Goal: Transaction & Acquisition: Purchase product/service

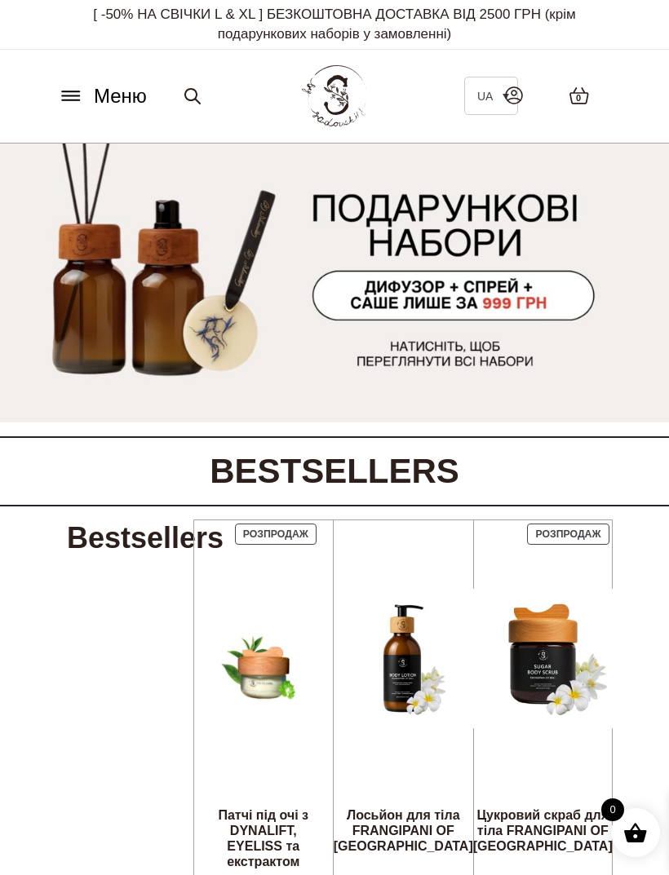
click at [75, 100] on icon at bounding box center [70, 100] width 17 height 0
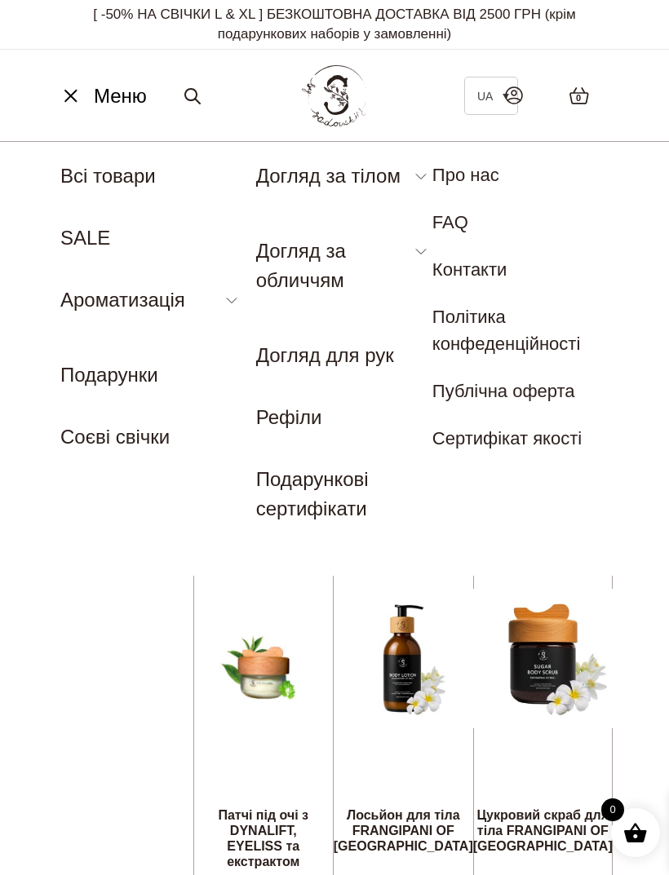
click at [259, 285] on link "Лосьйон для тіла" at bounding box center [321, 294] width 131 height 18
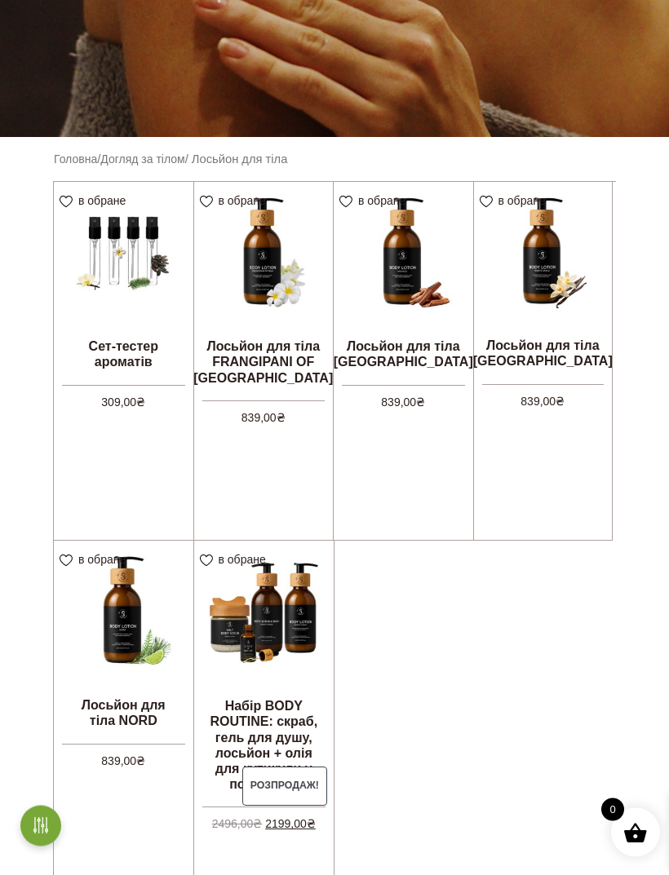
scroll to position [320, 0]
click at [0, 0] on link "Додати в кошик" at bounding box center [0, 0] width 0 height 0
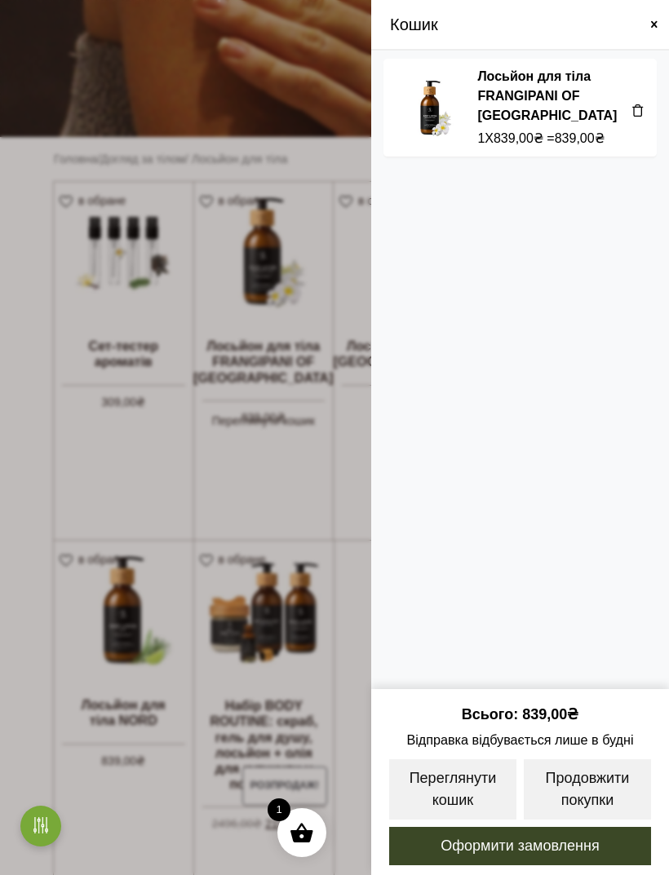
click at [612, 786] on link "Продовжити покупки" at bounding box center [587, 790] width 131 height 64
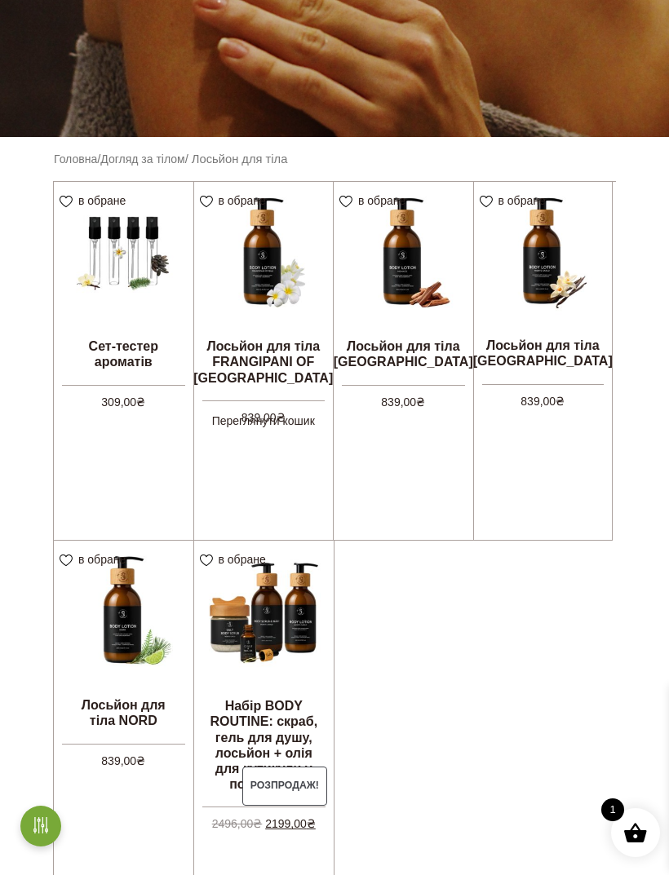
click at [254, 263] on img at bounding box center [263, 251] width 139 height 139
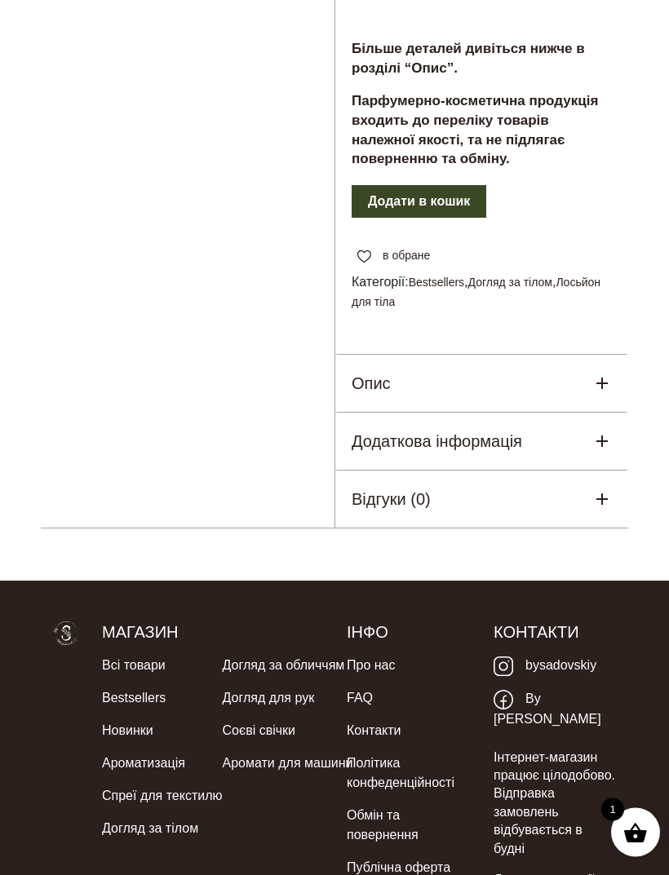
scroll to position [687, 0]
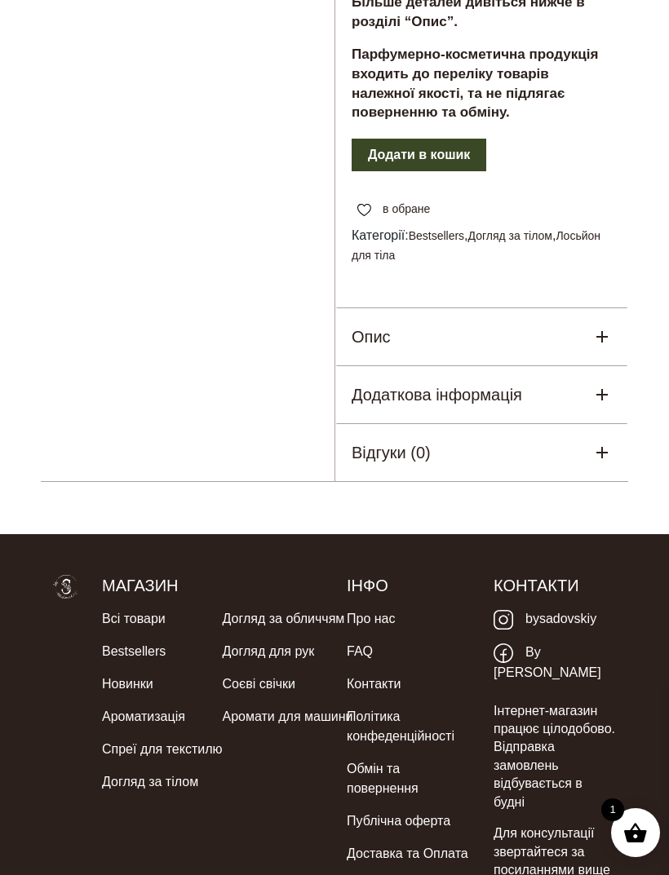
click at [381, 440] on h5 "Відгуки (0)" at bounding box center [391, 452] width 79 height 24
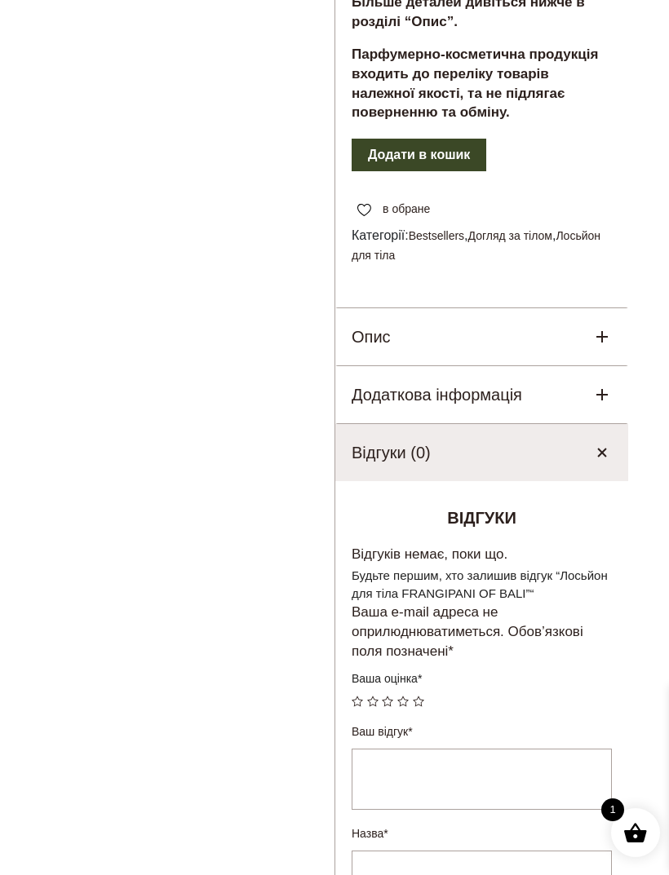
click at [376, 440] on h5 "Відгуки (0)" at bounding box center [391, 452] width 79 height 24
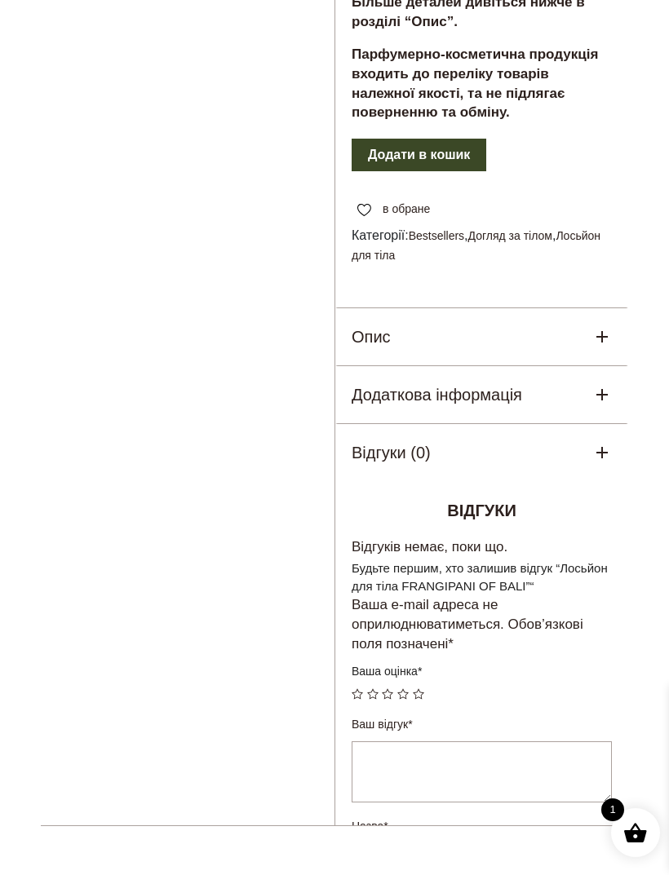
click at [380, 383] on h5 "Додаткова інформація" at bounding box center [437, 395] width 170 height 24
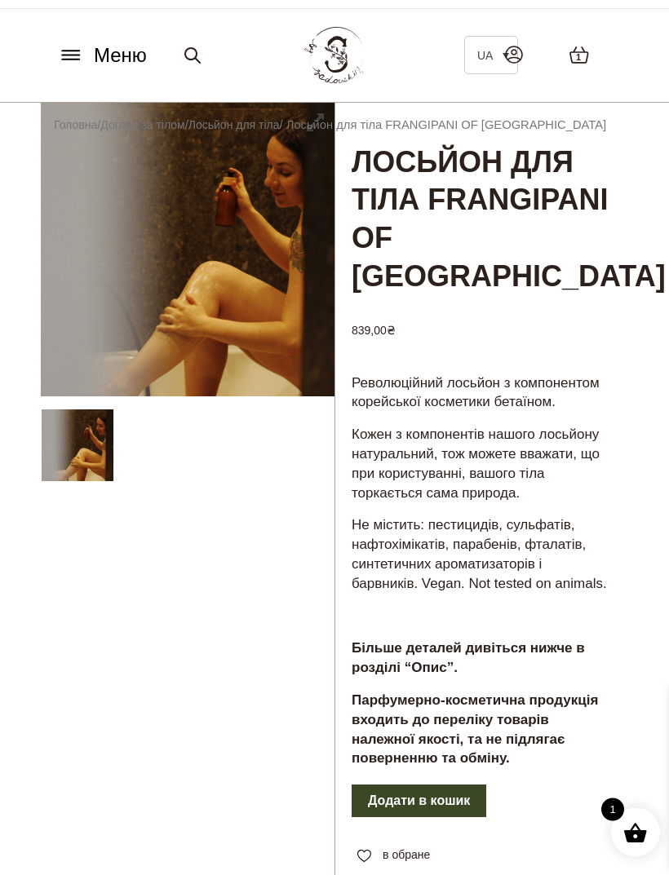
scroll to position [0, 0]
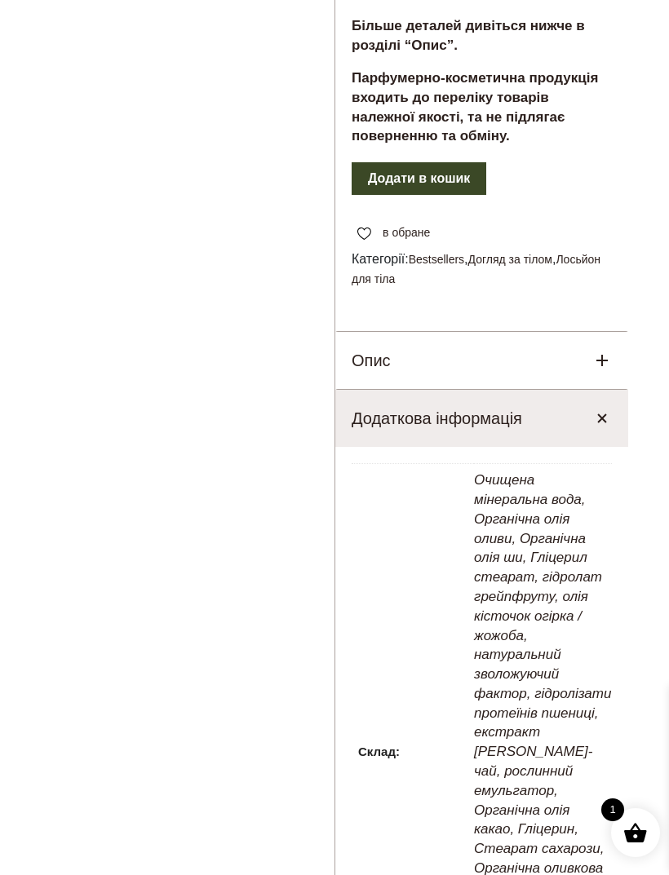
scroll to position [664, 0]
click at [591, 404] on icon at bounding box center [602, 418] width 28 height 28
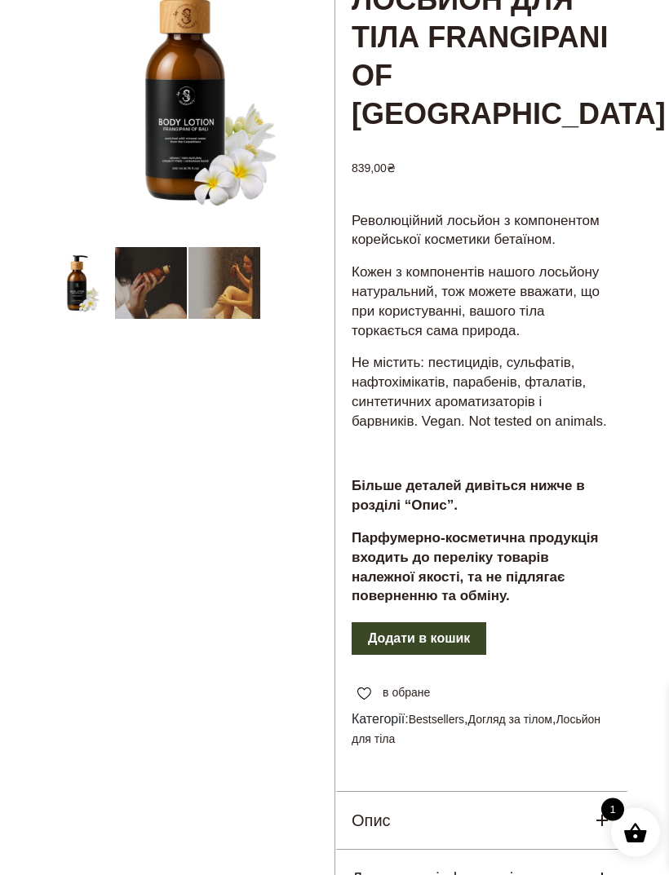
scroll to position [0, 0]
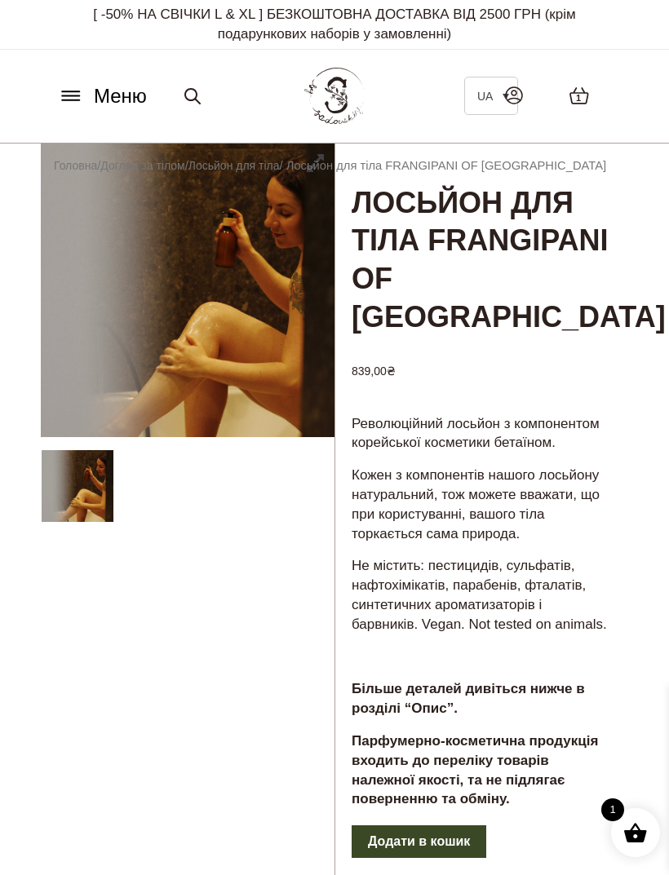
click at [66, 96] on icon at bounding box center [70, 96] width 17 height 0
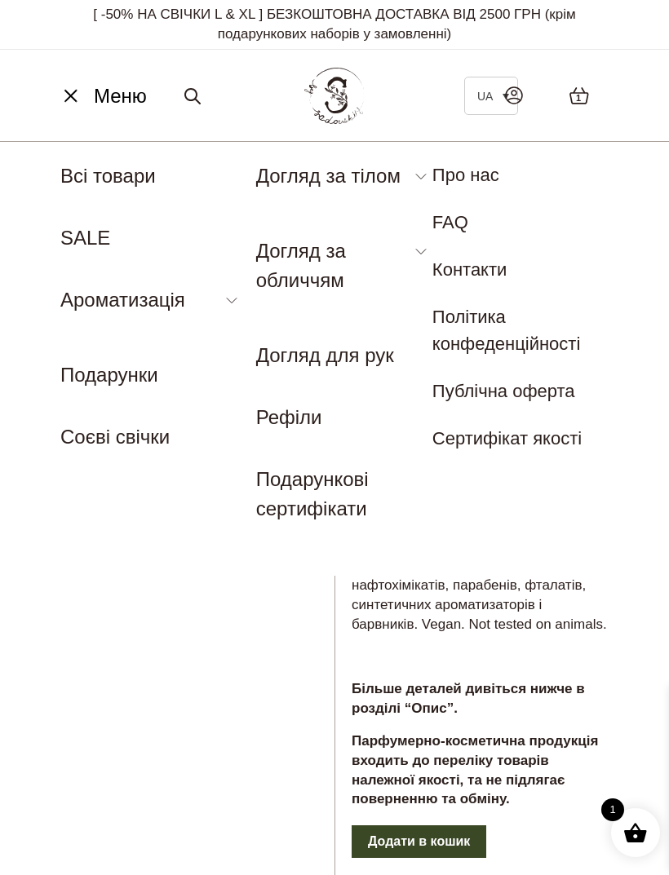
click at [393, 249] on li "Догляд за обличчям Патчі Бальзам для губ" at bounding box center [344, 273] width 176 height 72
click at [367, 159] on nav "Меню UA Всі товари SALE Ароматизація Аромадифузор Спрей для текстилю Ароматичні…" at bounding box center [334, 358] width 669 height 435
click at [84, 367] on link "Спрей для текстилю" at bounding box center [137, 367] width 155 height 18
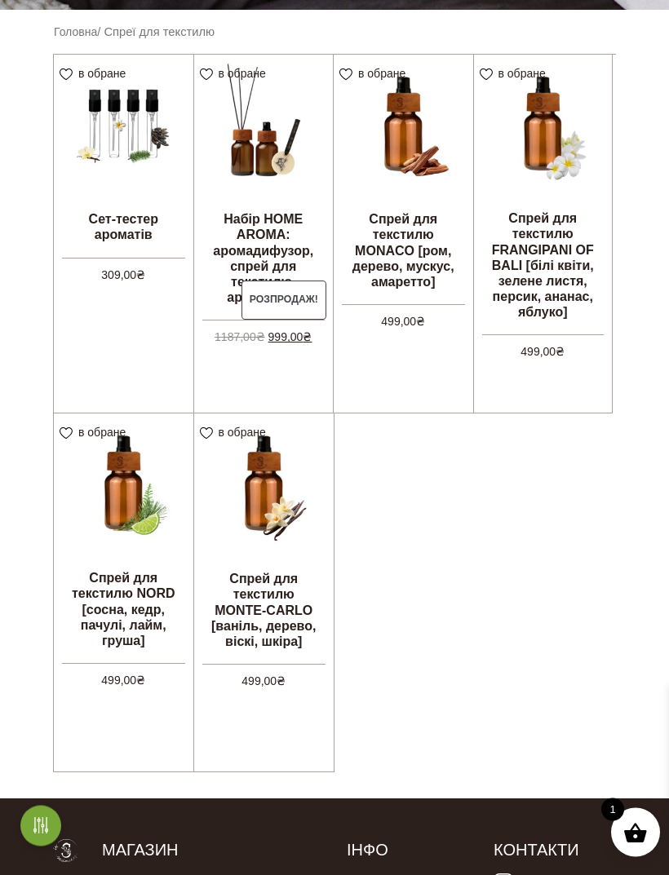
scroll to position [449, 0]
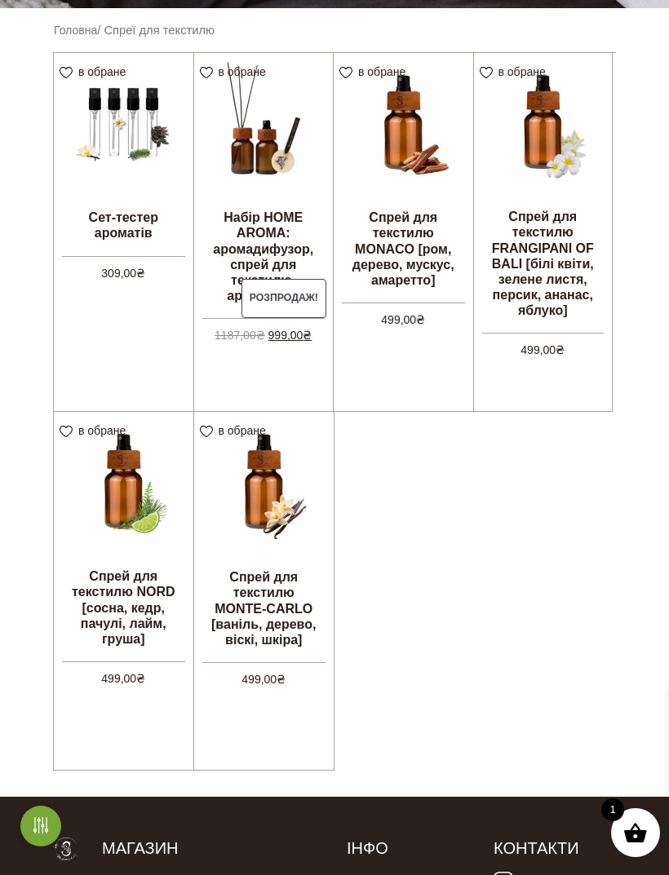
click at [247, 172] on img at bounding box center [263, 122] width 139 height 139
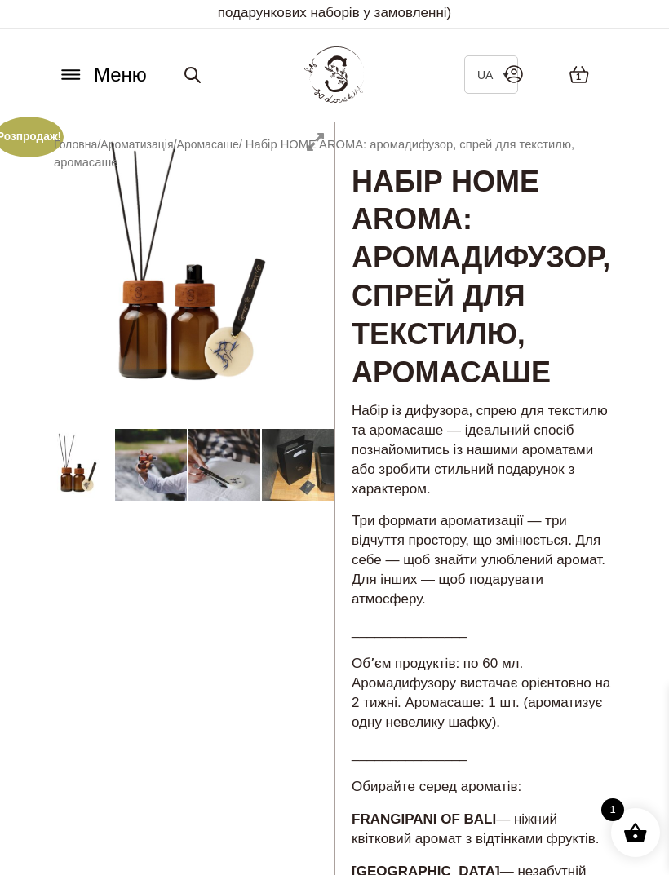
scroll to position [24, 0]
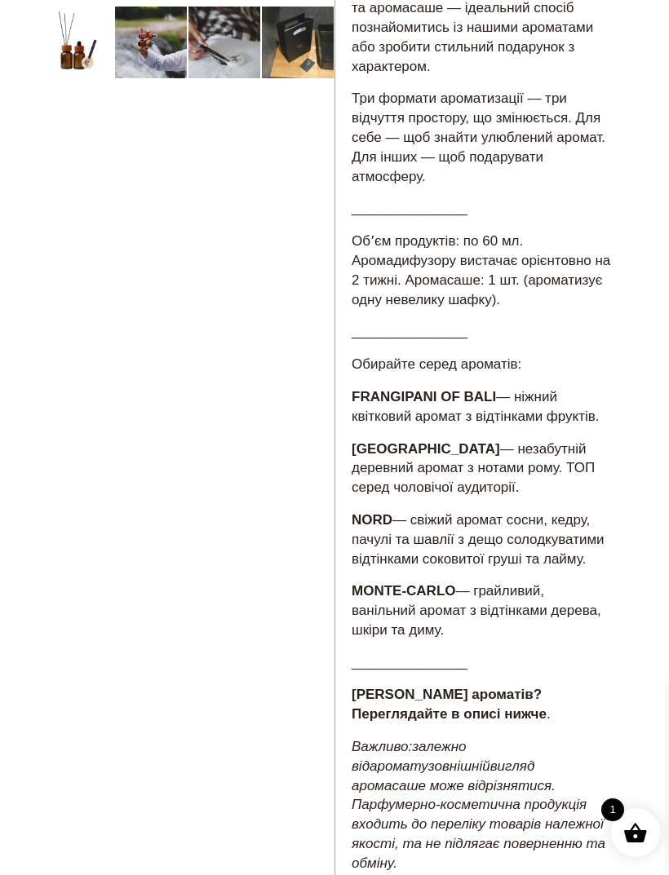
scroll to position [325, 0]
